Goal: Transaction & Acquisition: Download file/media

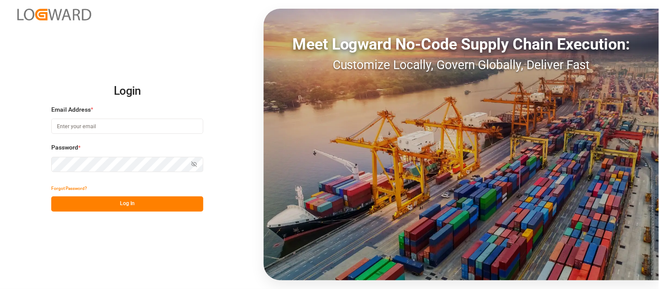
click at [138, 125] on input at bounding box center [127, 126] width 152 height 15
type input "erika.cervantes@leschaco.com"
click at [158, 200] on button "Log In" at bounding box center [127, 203] width 152 height 15
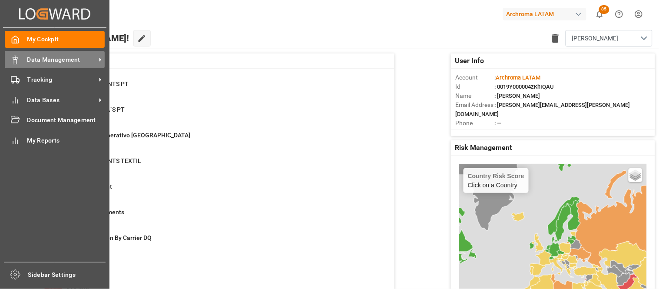
click at [87, 62] on span "Data Management" at bounding box center [61, 59] width 69 height 9
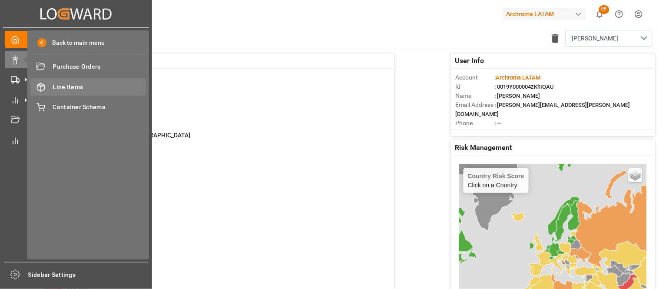
click at [92, 81] on div "Line Items Line Items" at bounding box center [88, 86] width 116 height 17
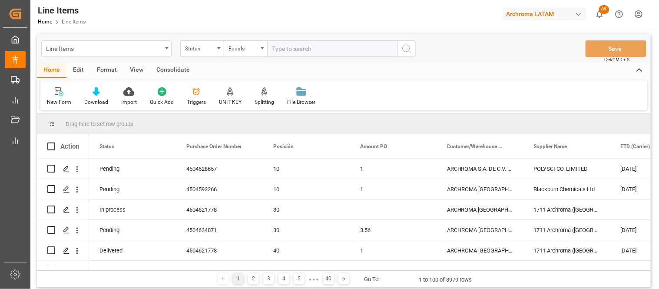
click at [167, 50] on div "Line Items" at bounding box center [106, 48] width 130 height 17
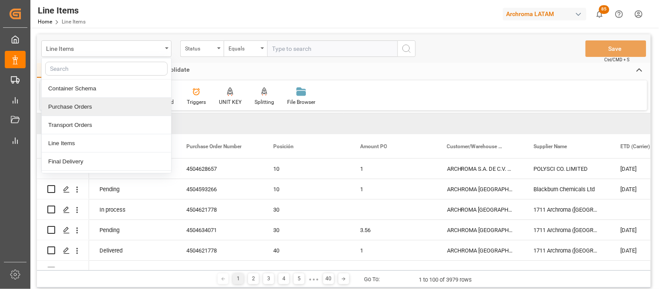
drag, startPoint x: 93, startPoint y: 117, endPoint x: 86, endPoint y: 110, distance: 10.1
click at [86, 110] on div "Container Schema Purchase Orders Transport Orders Line Items Final Delivery Add…" at bounding box center [106, 116] width 130 height 116
click at [86, 110] on div "Purchase Orders" at bounding box center [106, 107] width 129 height 18
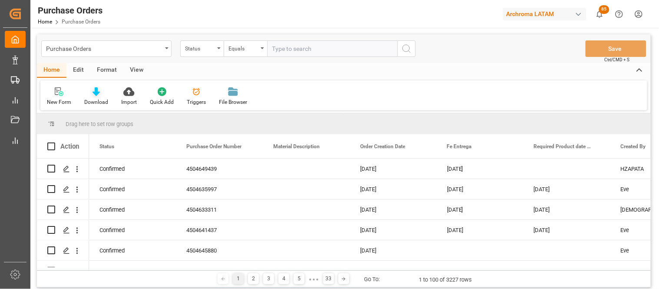
click at [100, 98] on div "Download" at bounding box center [96, 102] width 24 height 8
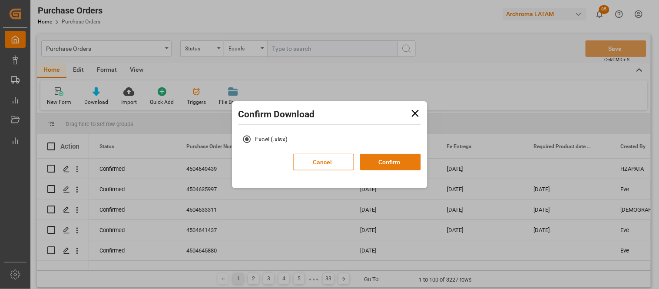
click at [379, 164] on button "Confirm" at bounding box center [390, 162] width 61 height 17
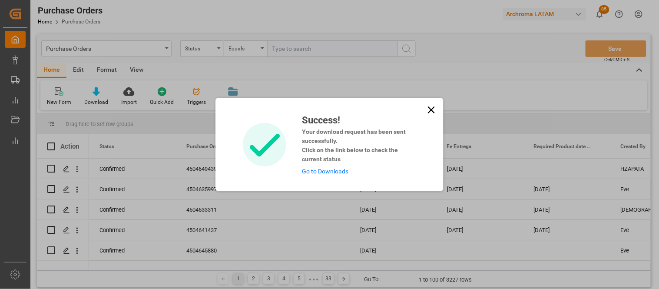
click at [326, 168] on link "Go to Downloads" at bounding box center [325, 171] width 46 height 7
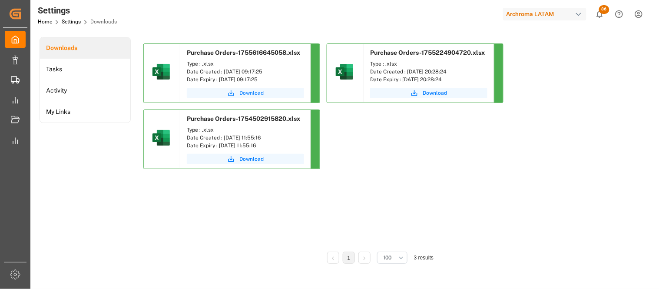
click at [249, 92] on span "Download" at bounding box center [251, 93] width 24 height 8
